Goal: Transaction & Acquisition: Purchase product/service

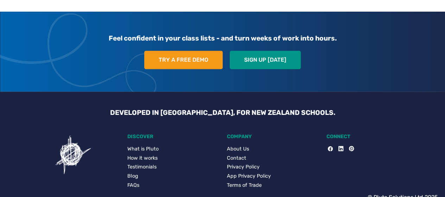
scroll to position [1465, 0]
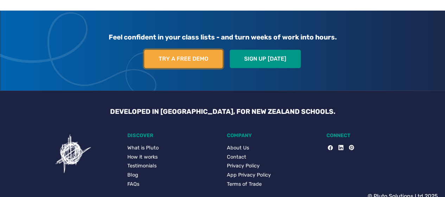
click at [200, 52] on link "Try a free demo" at bounding box center [183, 59] width 78 height 18
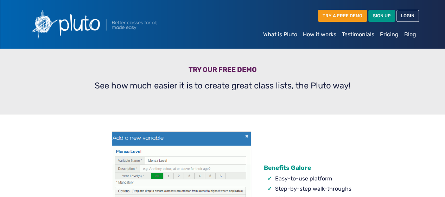
click at [388, 34] on link "Pricing" at bounding box center [389, 34] width 24 height 14
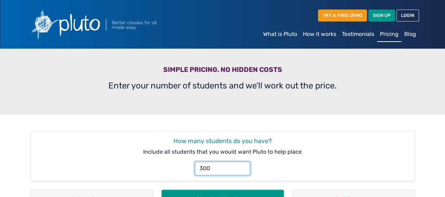
drag, startPoint x: 212, startPoint y: 170, endPoint x: 72, endPoint y: 142, distance: 142.6
click at [72, 142] on div "How many students do you have? Include all students that you would want Pluto t…" at bounding box center [222, 155] width 383 height 49
type input "270"
